Goal: Task Accomplishment & Management: Use online tool/utility

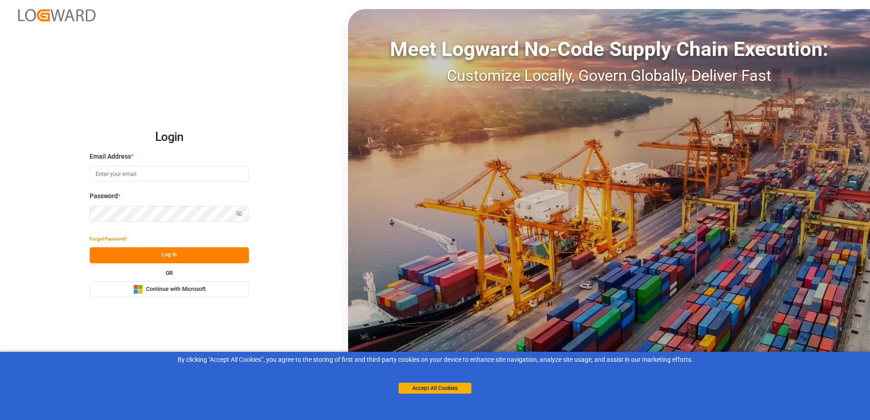
click at [194, 288] on span "Continue with Microsoft" at bounding box center [176, 290] width 60 height 8
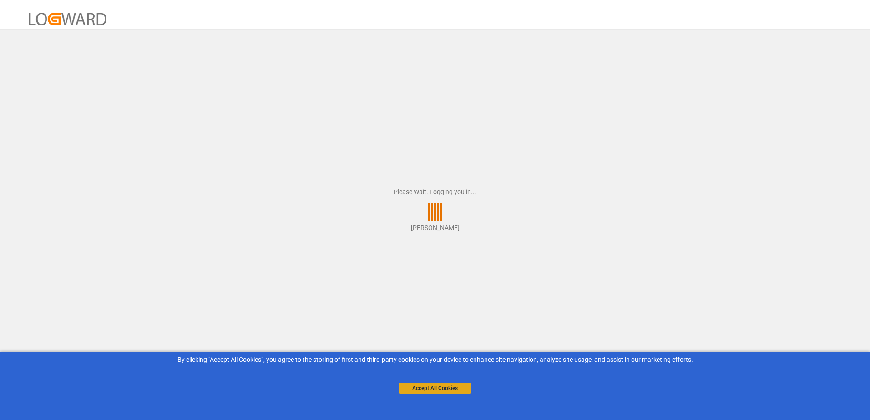
click at [452, 387] on button "Accept All Cookies" at bounding box center [434, 388] width 73 height 11
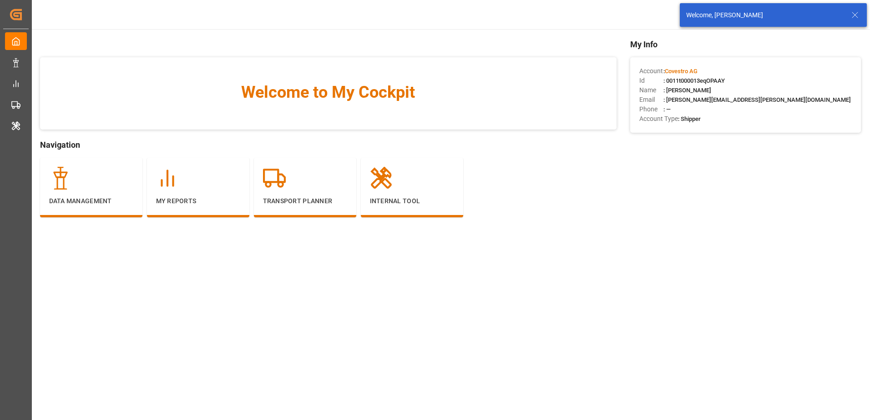
click at [854, 15] on icon at bounding box center [854, 15] width 11 height 11
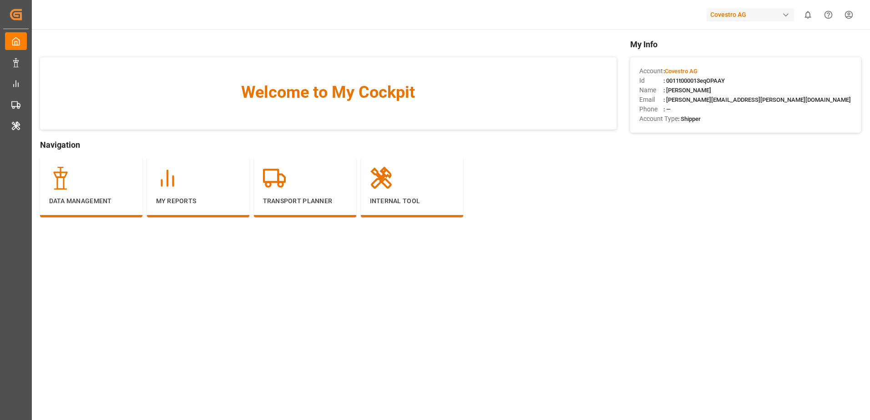
click at [849, 16] on html "Created by potrace 1.15, written by [PERSON_NAME] [DATE]-[DATE] Created by potr…" at bounding box center [435, 210] width 870 height 420
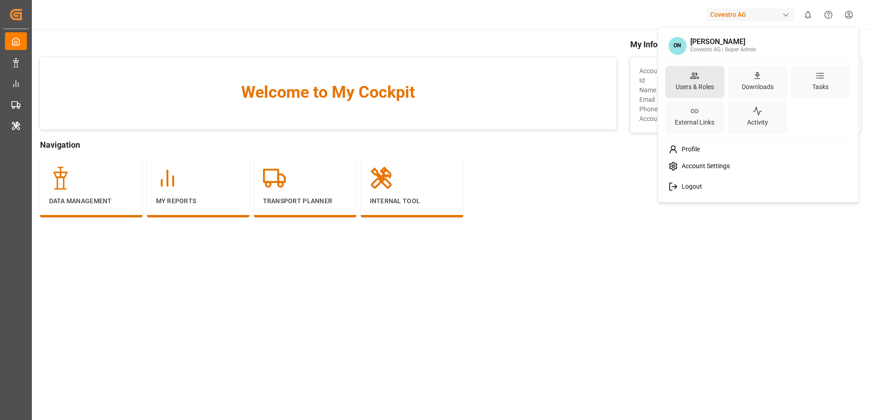
click at [690, 85] on div "Users & Roles" at bounding box center [695, 87] width 42 height 13
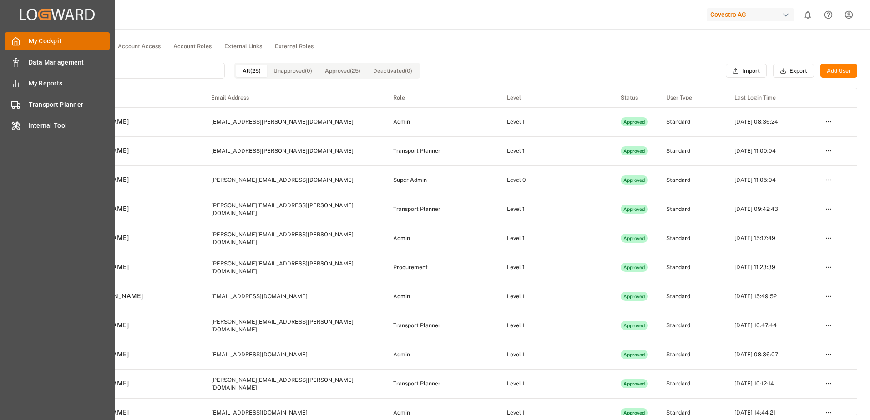
click at [23, 37] on div "My Cockpit My Cockpit" at bounding box center [57, 41] width 105 height 18
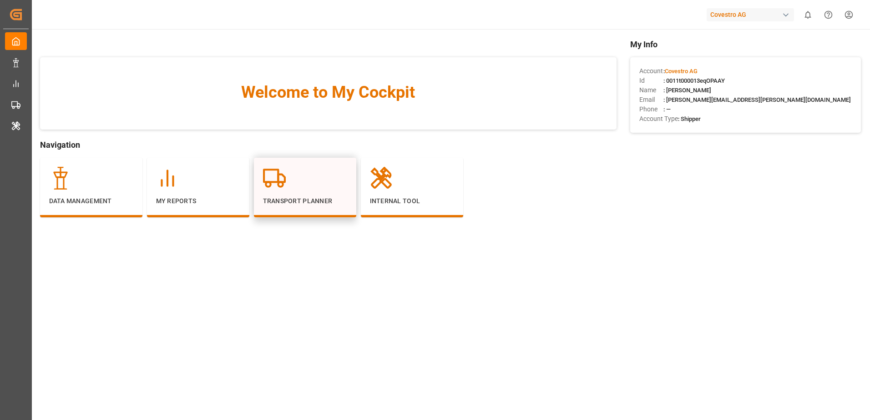
click at [271, 166] on div "Transport Planner" at bounding box center [305, 188] width 102 height 60
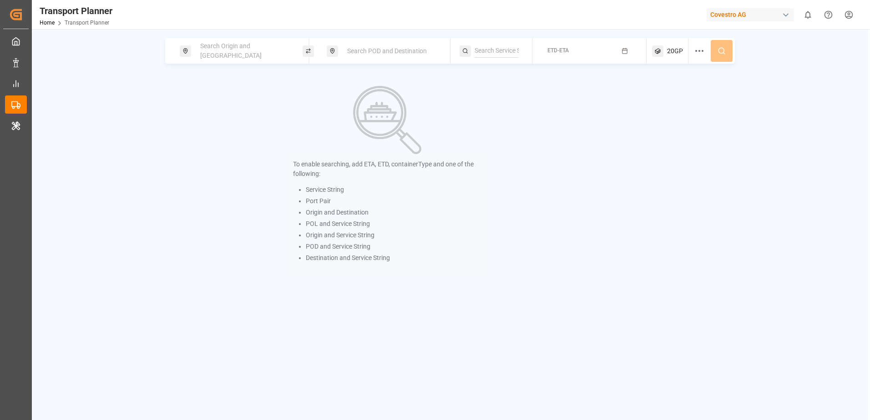
click at [251, 45] on div "Search Origin and [GEOGRAPHIC_DATA]" at bounding box center [244, 51] width 98 height 26
click at [239, 121] on div "NWC / EU" at bounding box center [245, 126] width 88 height 10
type input "NWC / EU"
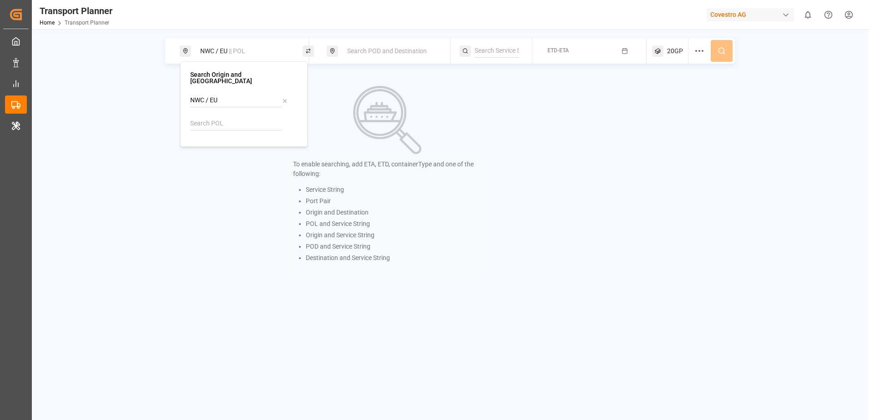
click at [371, 50] on span "Search POD and Destination" at bounding box center [387, 50] width 80 height 7
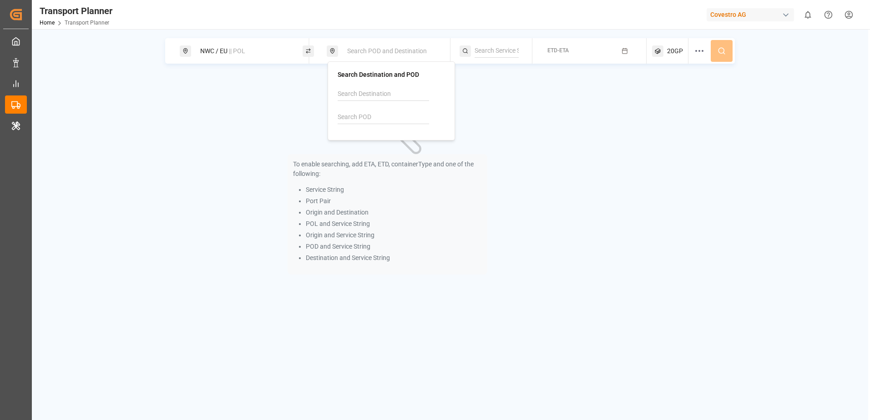
click at [373, 114] on input at bounding box center [382, 118] width 91 height 14
click at [377, 144] on b "USCHT" at bounding box center [371, 141] width 21 height 7
type input "USCHT"
click at [558, 50] on span "ETD-ETA" at bounding box center [557, 50] width 21 height 6
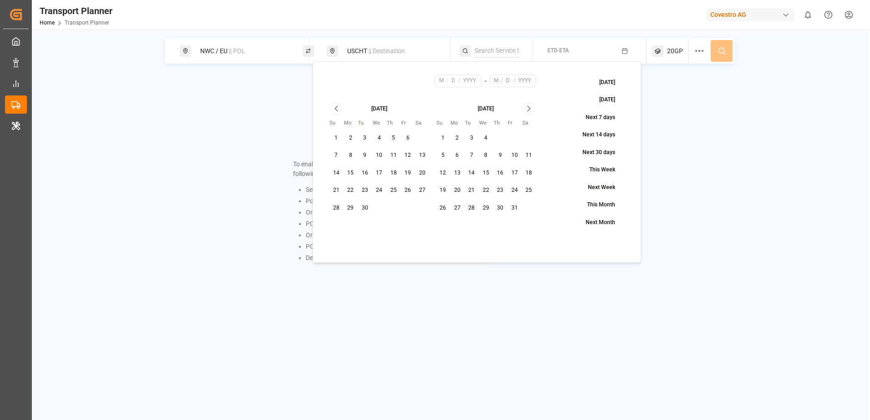
click at [337, 155] on button "7" at bounding box center [336, 155] width 15 height 15
type input "9"
type input "7"
type input "2025"
click at [529, 110] on icon "Go to next month" at bounding box center [528, 108] width 3 height 5
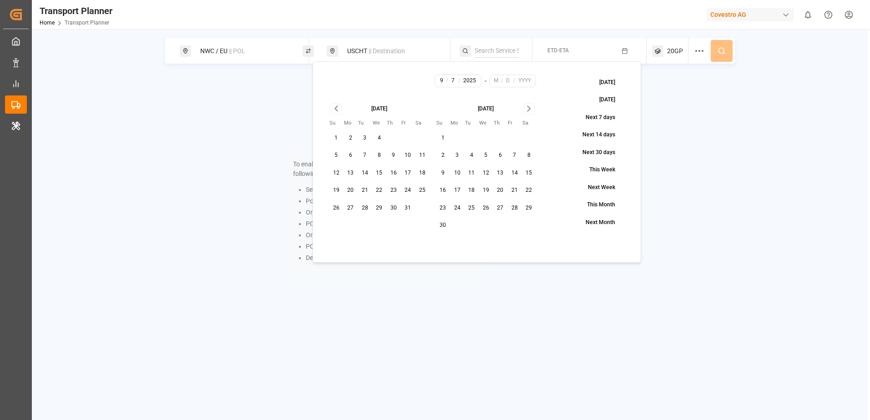
click at [529, 110] on icon "Go to next month" at bounding box center [528, 108] width 3 height 5
click at [483, 205] on button "31" at bounding box center [485, 208] width 15 height 15
type input "12"
type input "31"
type input "2025"
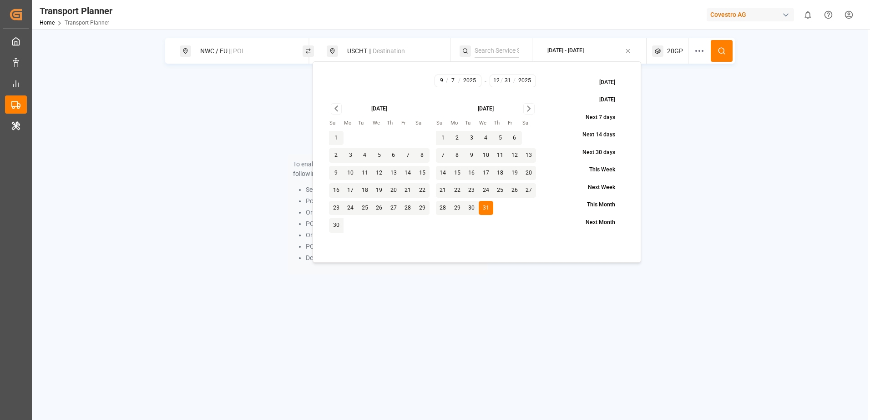
click at [723, 48] on icon at bounding box center [721, 51] width 8 height 8
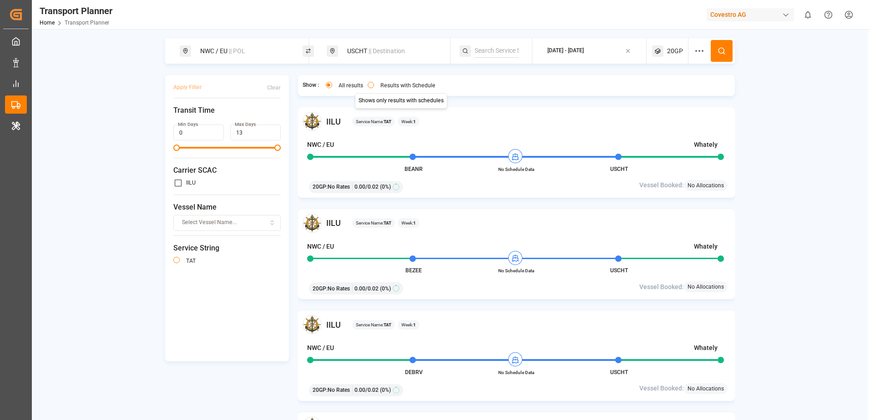
click at [368, 86] on button "Results with Schedule" at bounding box center [371, 85] width 6 height 6
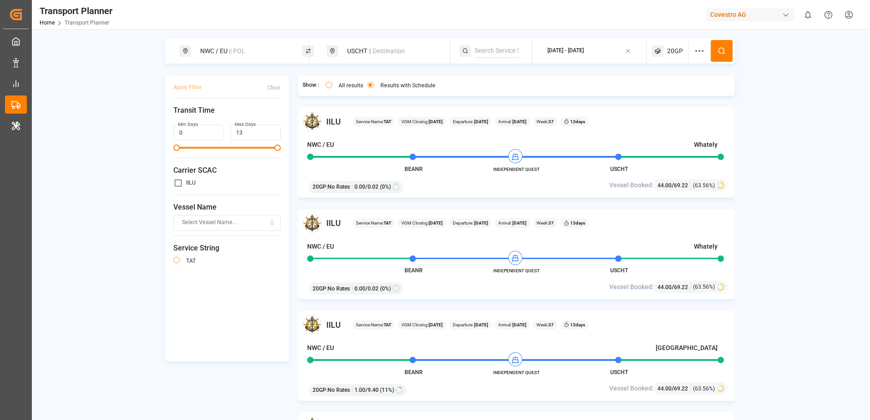
click at [356, 49] on div "USCHT || Destination" at bounding box center [391, 51] width 98 height 17
click at [430, 117] on icon at bounding box center [432, 118] width 6 height 6
click at [405, 114] on input at bounding box center [382, 118] width 91 height 14
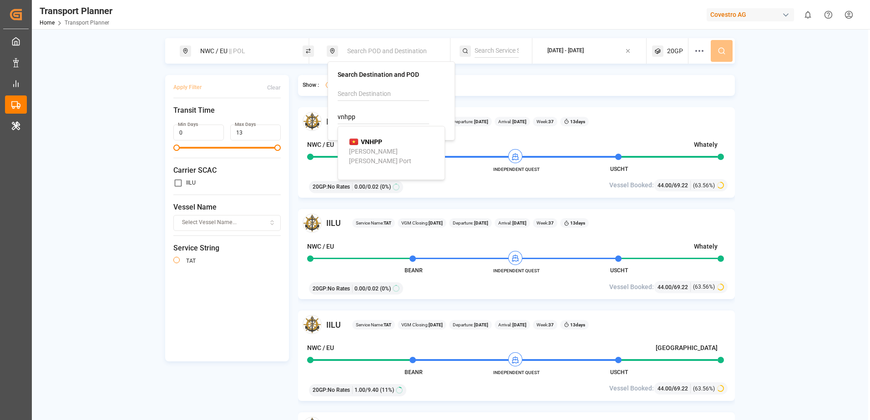
click at [392, 140] on div "VNHPP [PERSON_NAME] [PERSON_NAME][GEOGRAPHIC_DATA]" at bounding box center [393, 151] width 88 height 29
type input "VNHPP"
click at [779, 86] on div "NWC / [GEOGRAPHIC_DATA] || POL VNHPP || Destination [DATE] - [DATE] 20GP Apply …" at bounding box center [450, 240] width 836 height 405
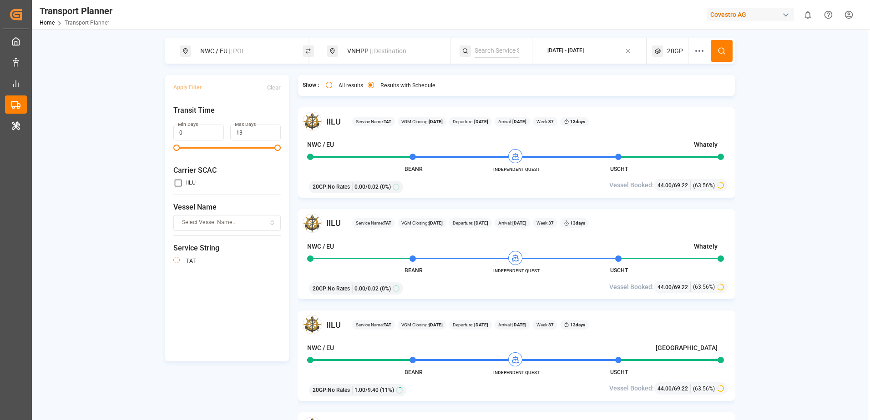
click at [718, 50] on circle at bounding box center [720, 50] width 5 height 5
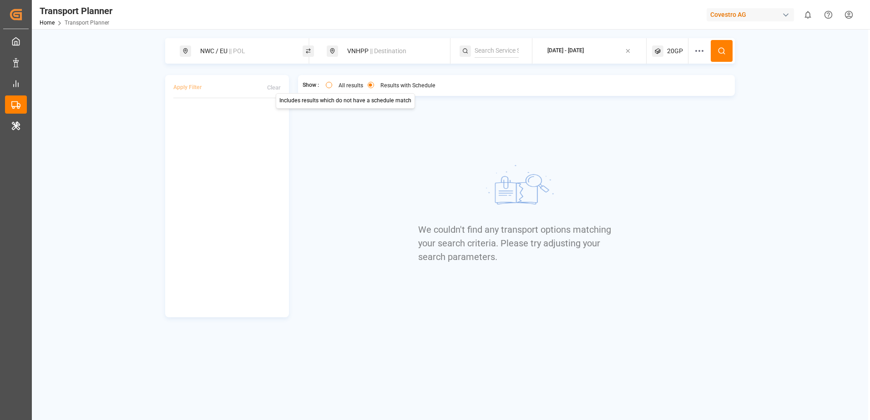
click at [331, 85] on button "All results" at bounding box center [329, 85] width 6 height 6
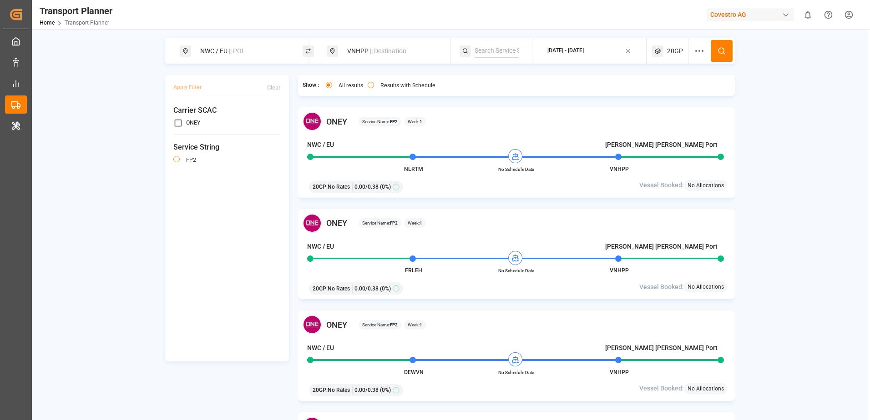
type button "all"
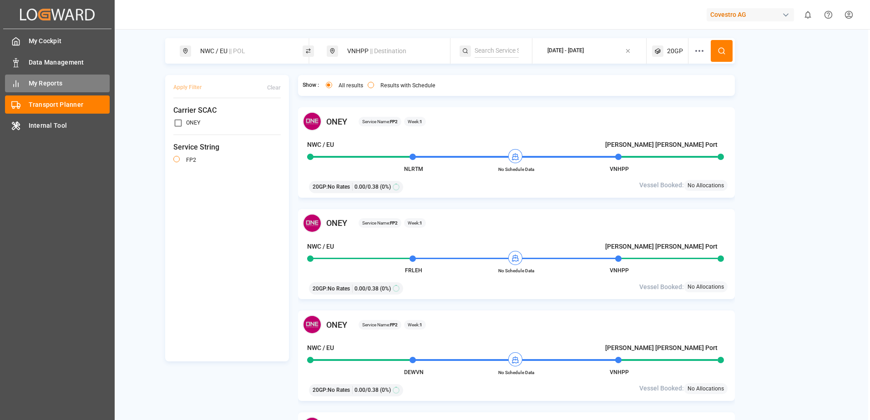
click at [22, 82] on div "My Reports My Reports" at bounding box center [57, 84] width 105 height 18
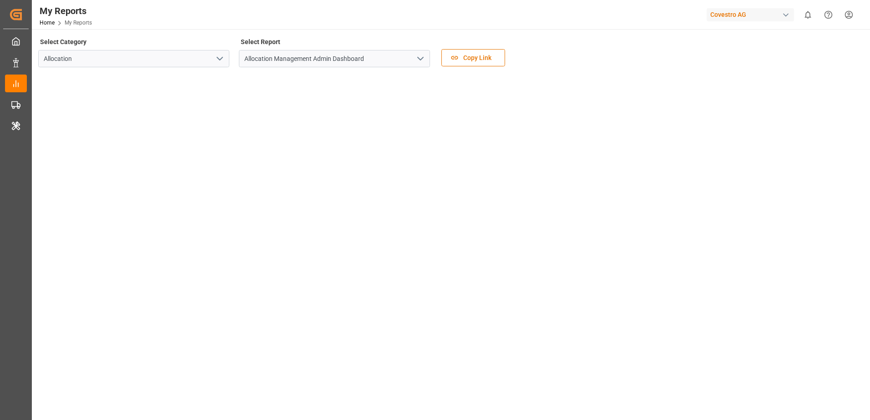
click at [423, 58] on polyline "open menu" at bounding box center [420, 58] width 5 height 3
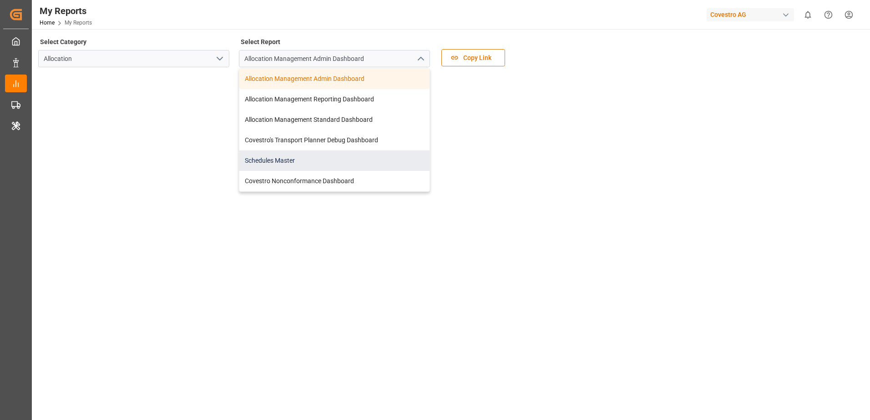
click at [345, 154] on div "Schedules Master" at bounding box center [334, 161] width 190 height 20
